Goal: Navigation & Orientation: Find specific page/section

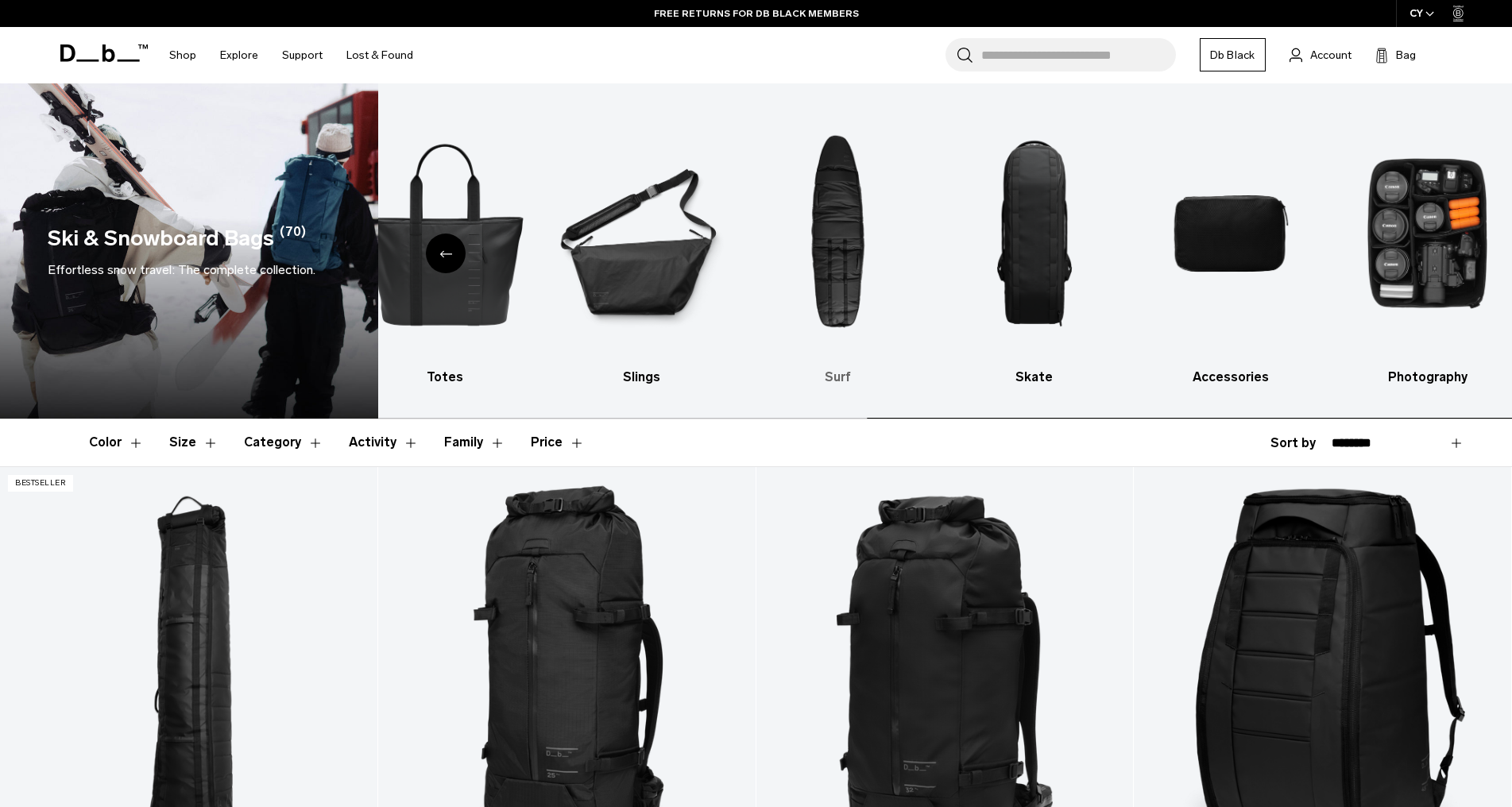
click at [854, 266] on img "7 / 10" at bounding box center [836, 232] width 169 height 252
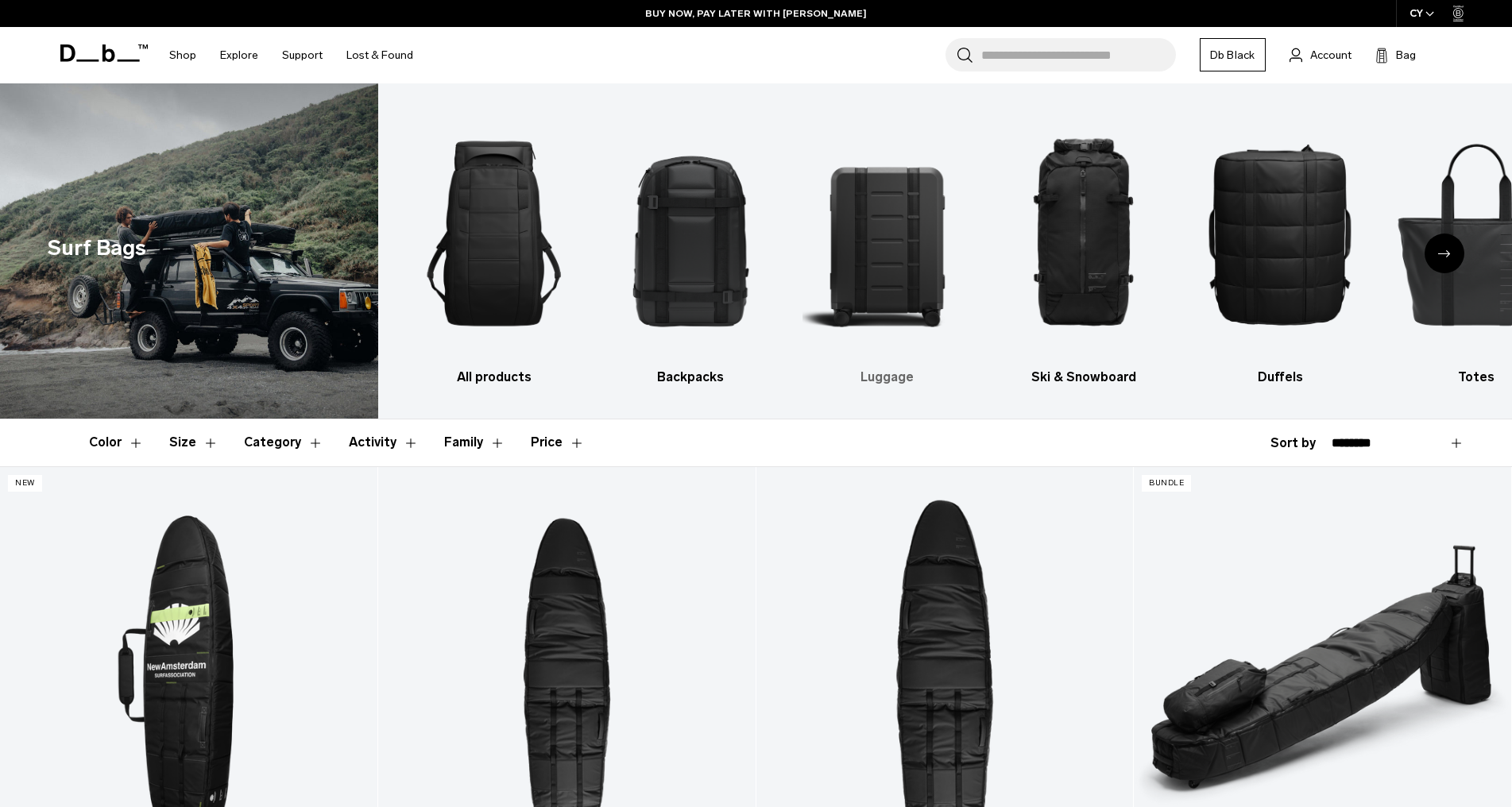
click at [905, 283] on img "3 / 9" at bounding box center [886, 232] width 169 height 252
